Goal: Transaction & Acquisition: Purchase product/service

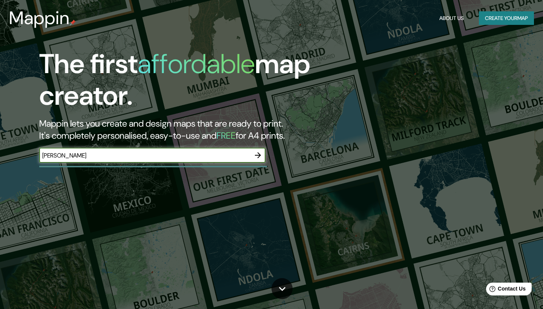
type input "gallegos"
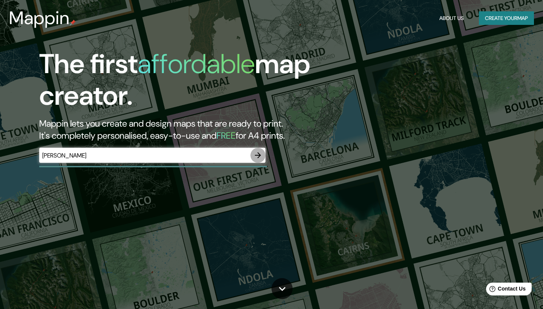
click at [260, 155] on icon "button" at bounding box center [258, 155] width 6 height 6
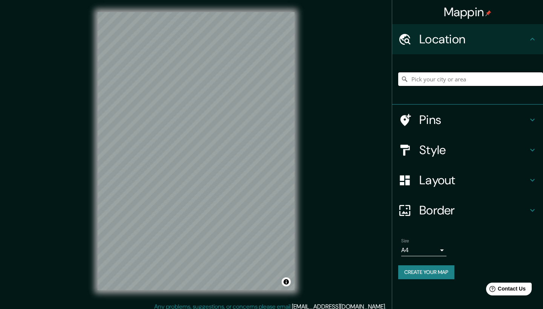
click at [472, 79] on input "Pick your city or area" at bounding box center [470, 79] width 145 height 14
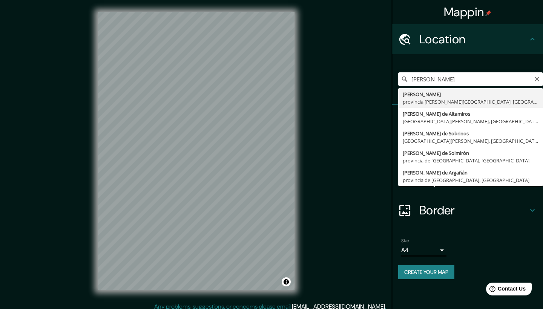
type input "Gallegos, provincia de Segovia, España"
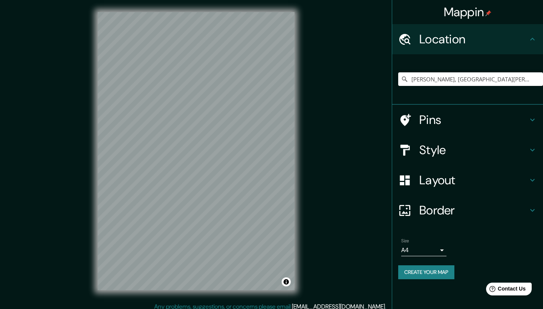
click at [533, 149] on icon at bounding box center [532, 150] width 5 height 3
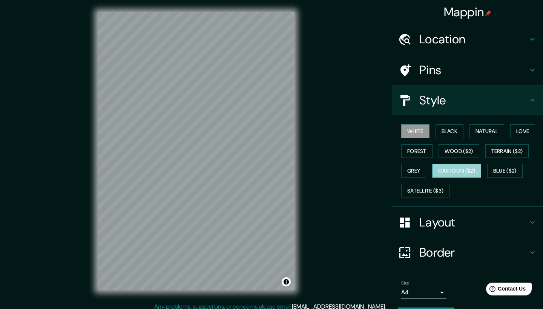
click at [464, 168] on button "Cartoon ($2)" at bounding box center [456, 171] width 49 height 14
click at [528, 219] on icon at bounding box center [531, 222] width 9 height 9
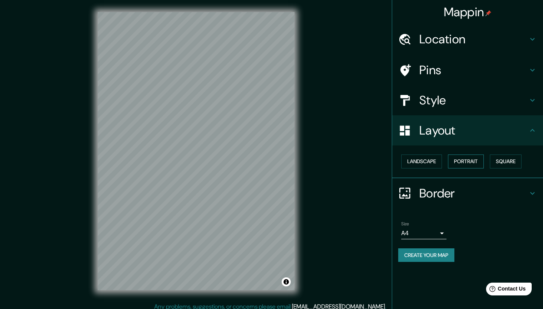
click at [466, 160] on button "Portrait" at bounding box center [466, 161] width 36 height 14
click at [421, 157] on button "Landscape" at bounding box center [421, 161] width 41 height 14
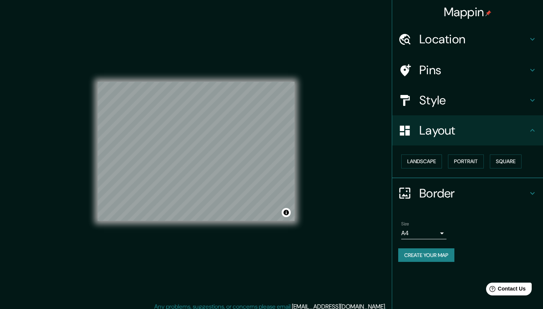
click at [443, 100] on h4 "Style" at bounding box center [473, 100] width 109 height 15
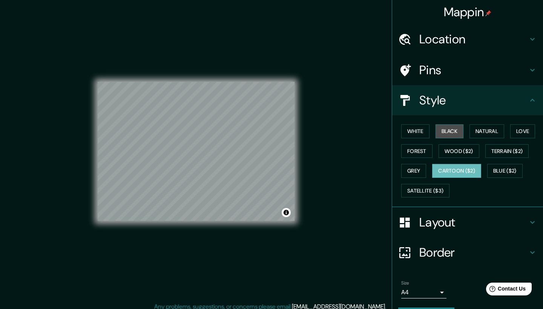
click at [449, 134] on button "Black" at bounding box center [449, 131] width 28 height 14
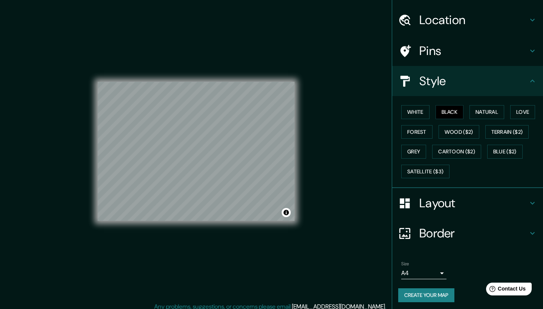
scroll to position [18, 0]
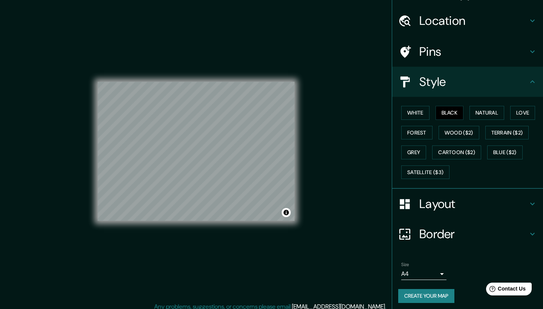
click at [427, 292] on button "Create your map" at bounding box center [426, 296] width 56 height 14
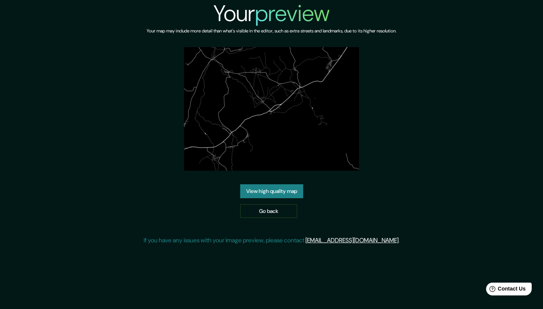
click at [281, 190] on link "View high quality map" at bounding box center [271, 191] width 63 height 14
